Goal: Check status

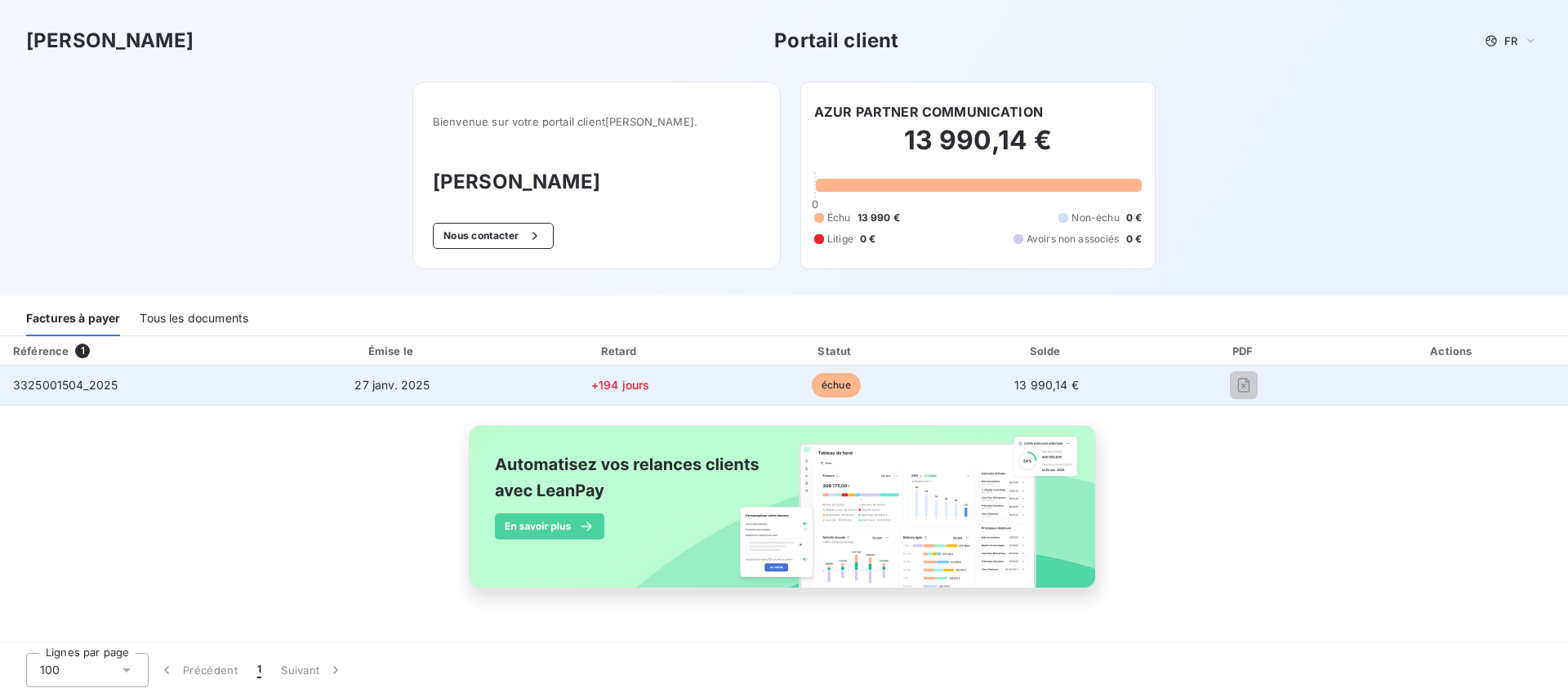
click at [1062, 385] on span "13 990,14 €" at bounding box center [1046, 385] width 65 height 14
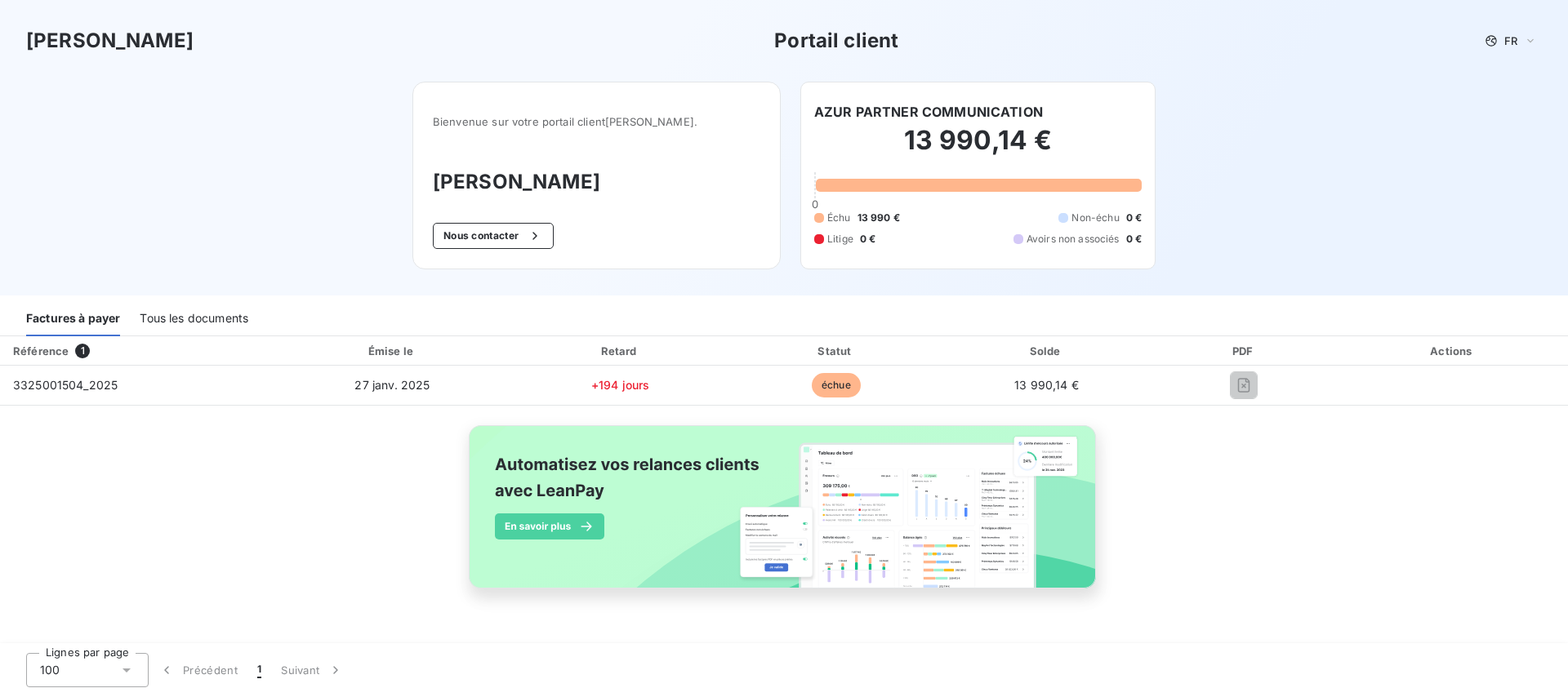
drag, startPoint x: 805, startPoint y: 378, endPoint x: 307, endPoint y: 329, distance: 500.4
click at [796, 376] on td "échue" at bounding box center [835, 384] width 213 height 39
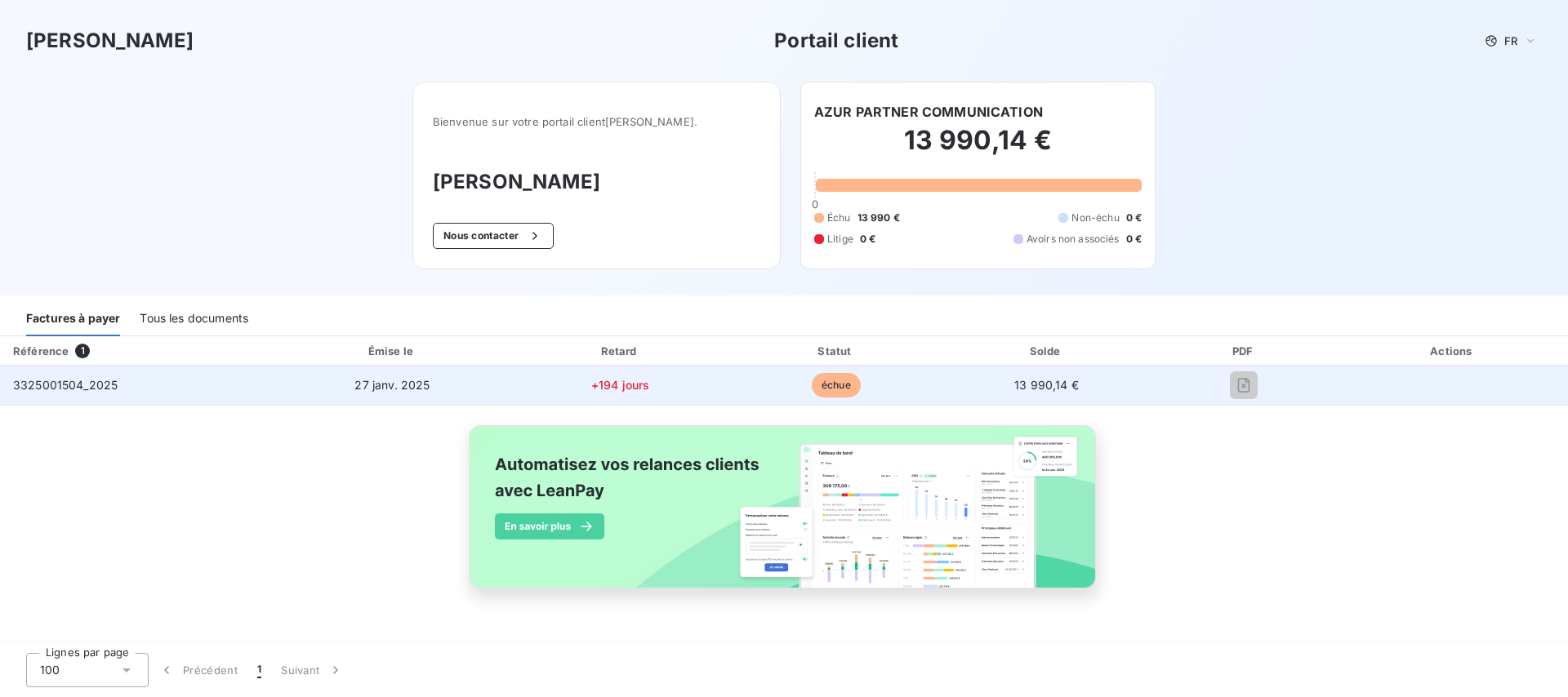
drag, startPoint x: 75, startPoint y: 378, endPoint x: 129, endPoint y: 380, distance: 54.0
click at [75, 378] on span "3325001504_2025" at bounding box center [65, 385] width 105 height 14
drag, startPoint x: 129, startPoint y: 380, endPoint x: 149, endPoint y: 378, distance: 20.1
click at [129, 380] on td "3325001504_2025" at bounding box center [136, 384] width 274 height 39
drag, startPoint x: 323, startPoint y: 368, endPoint x: 403, endPoint y: 367, distance: 80.0
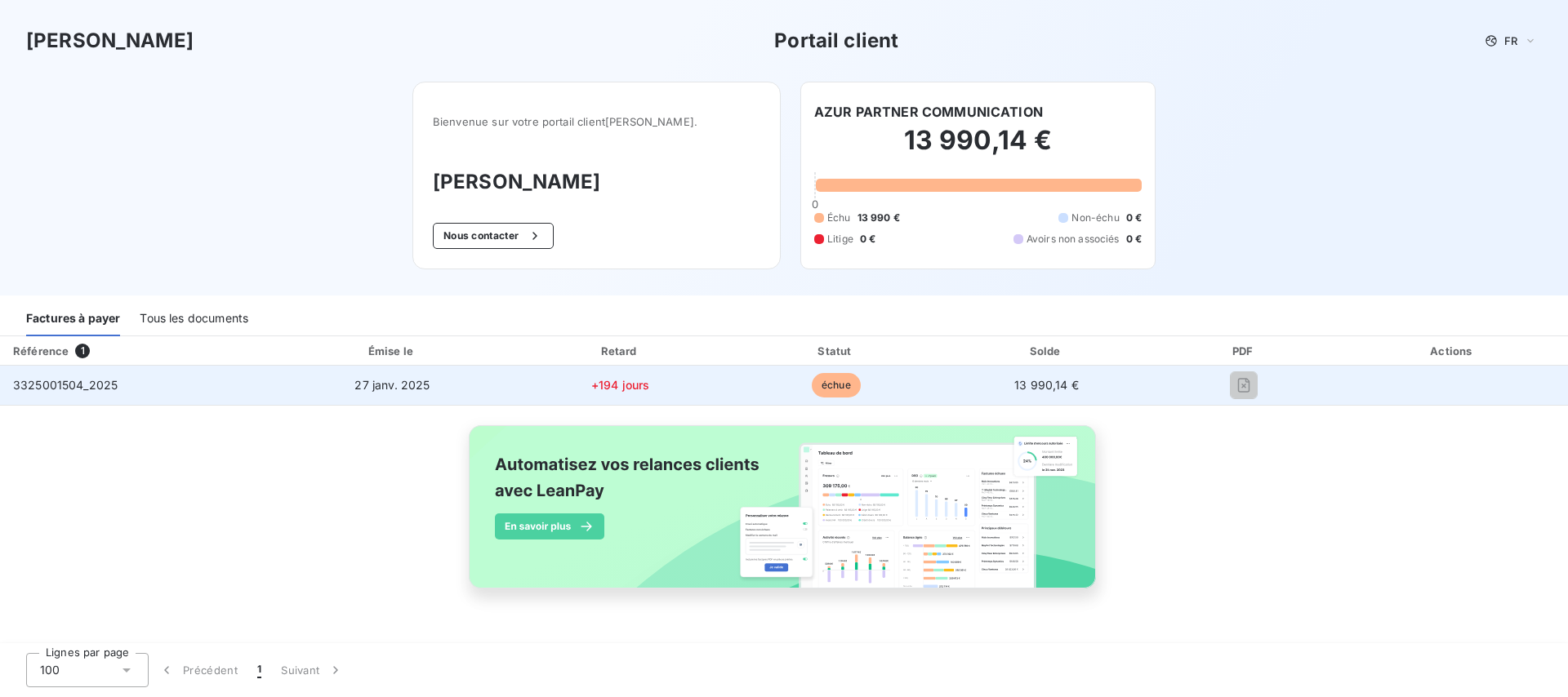
click at [323, 367] on td "27 janv. 2025" at bounding box center [392, 384] width 238 height 39
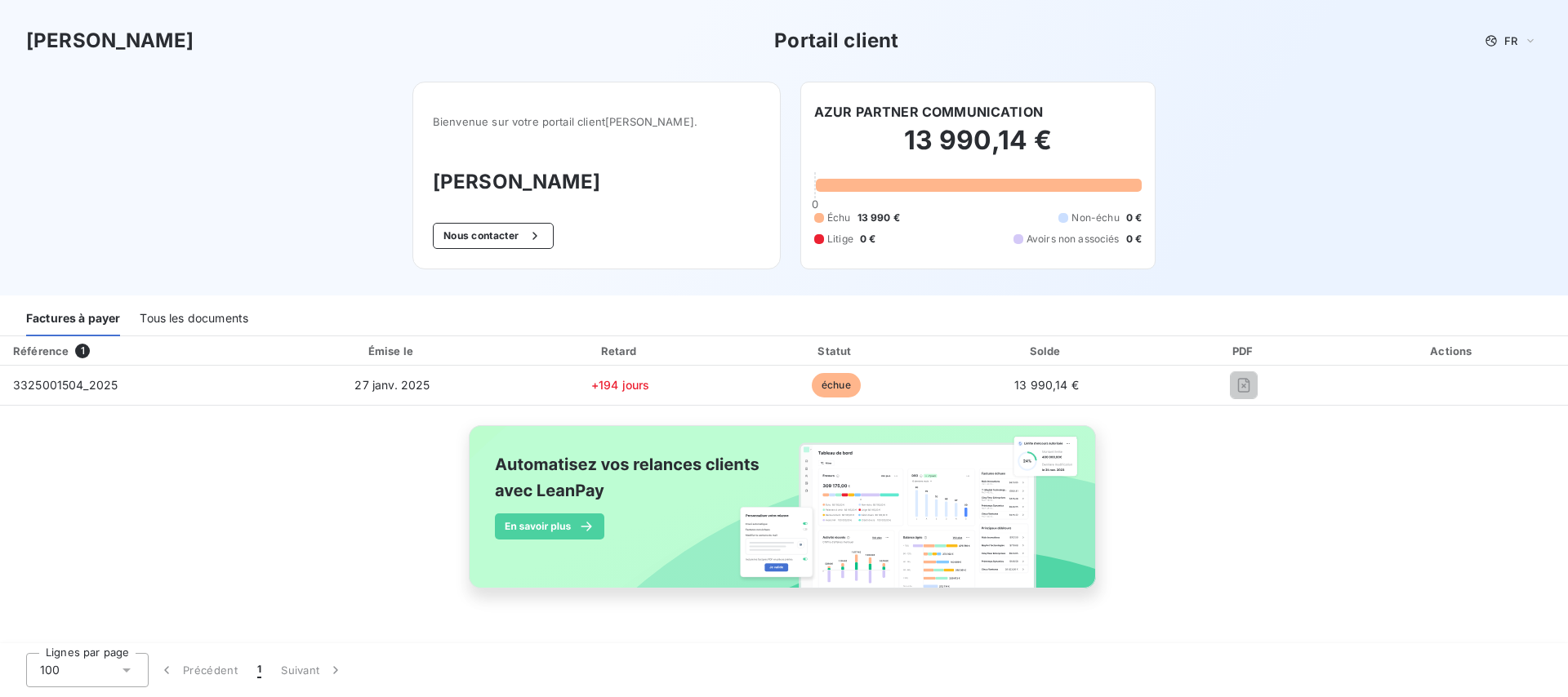
click at [195, 316] on div "Tous les documents" at bounding box center [193, 319] width 109 height 34
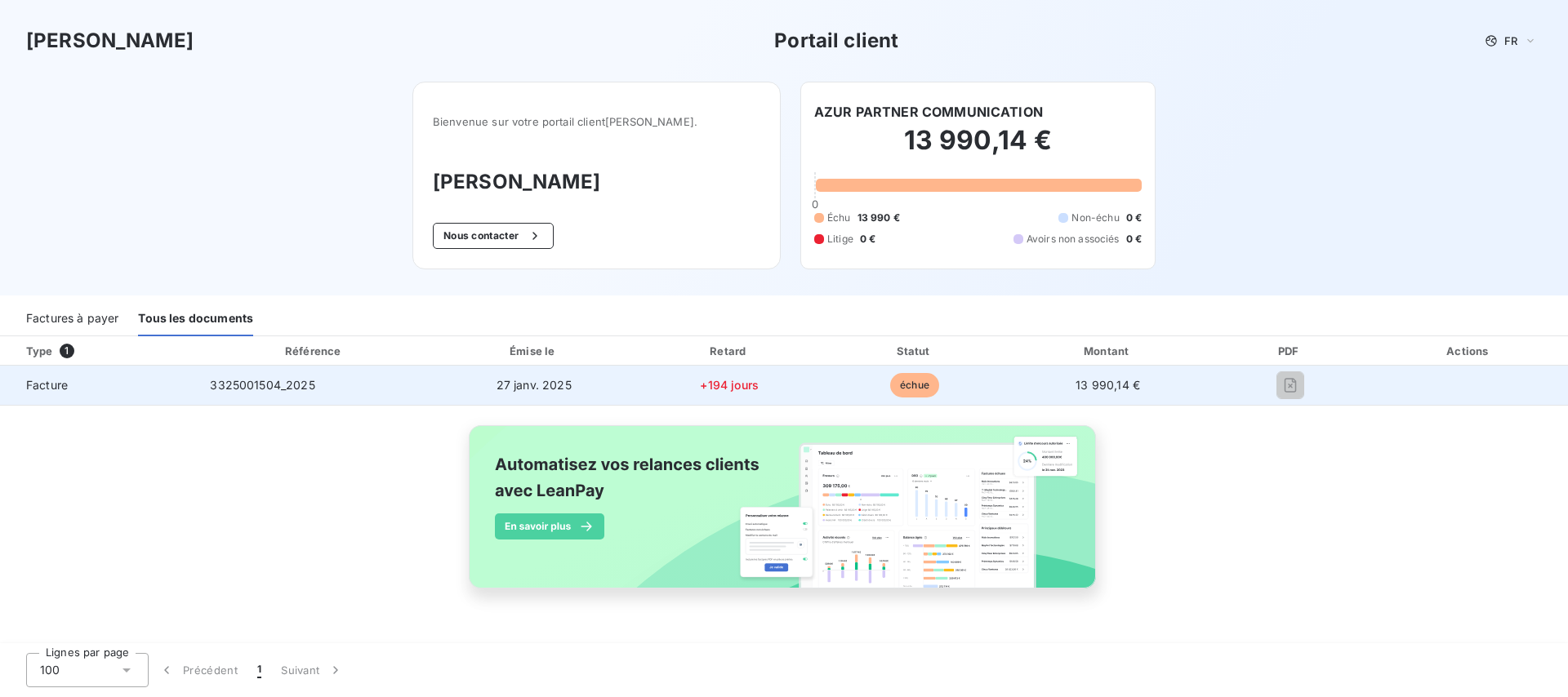
click at [924, 379] on span "échue" at bounding box center [914, 385] width 49 height 25
drag, startPoint x: 1190, startPoint y: 377, endPoint x: 1291, endPoint y: 373, distance: 101.1
click at [1215, 373] on tr "Facture 3325001504_2025 [DATE] +194 jours échue 13 990,14 €" at bounding box center [784, 384] width 1568 height 39
click at [1307, 391] on div at bounding box center [1289, 385] width 134 height 26
click at [1313, 397] on div at bounding box center [1289, 385] width 134 height 26
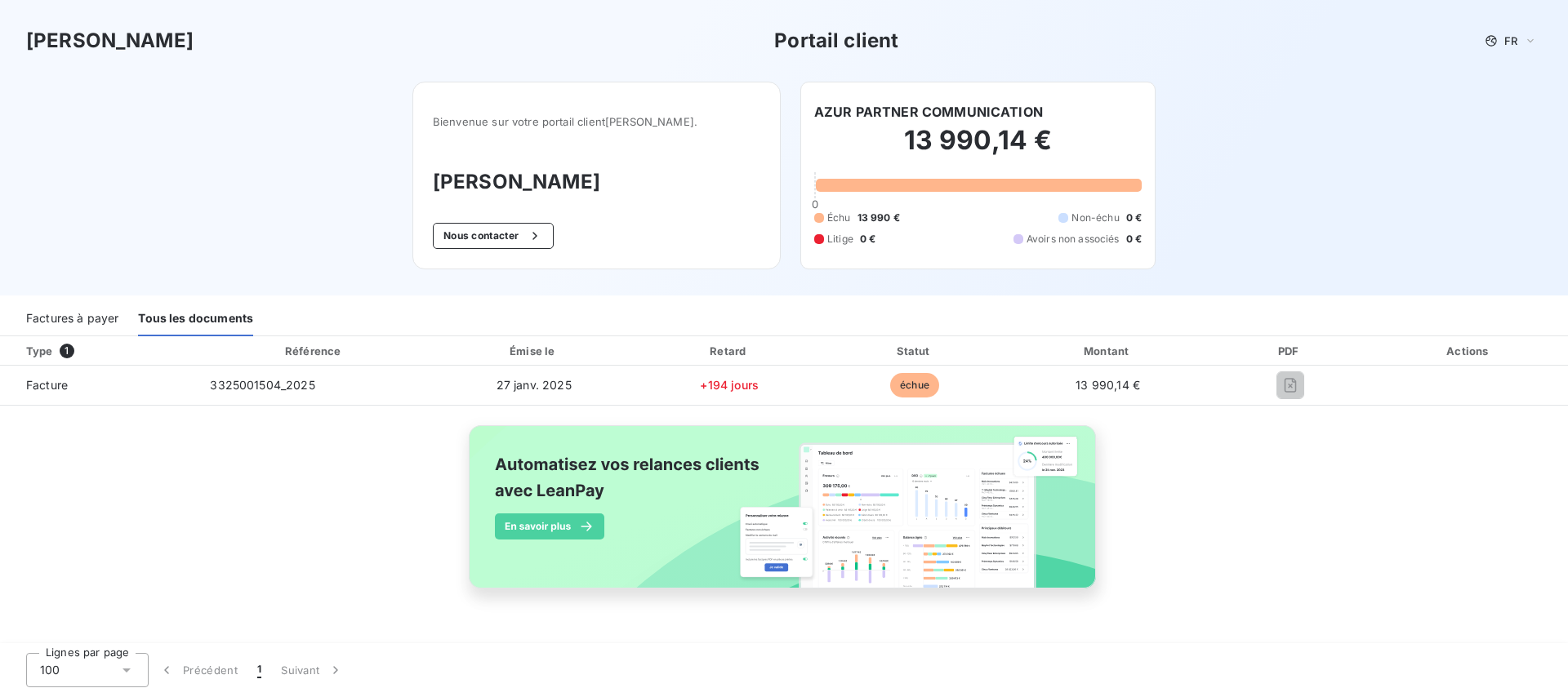
click at [1245, 537] on div "Type 1 Référence Émise le Retard Statut Montant PDF Actions Facture 3325001504_…" at bounding box center [784, 481] width 1568 height 290
